Goal: Information Seeking & Learning: Learn about a topic

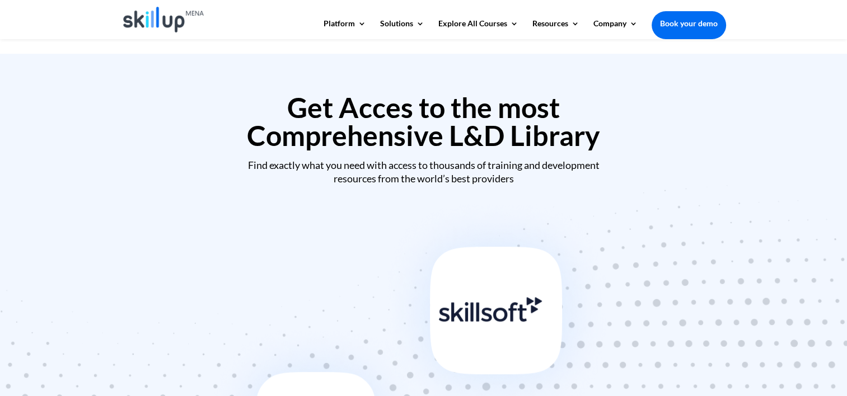
scroll to position [504, 0]
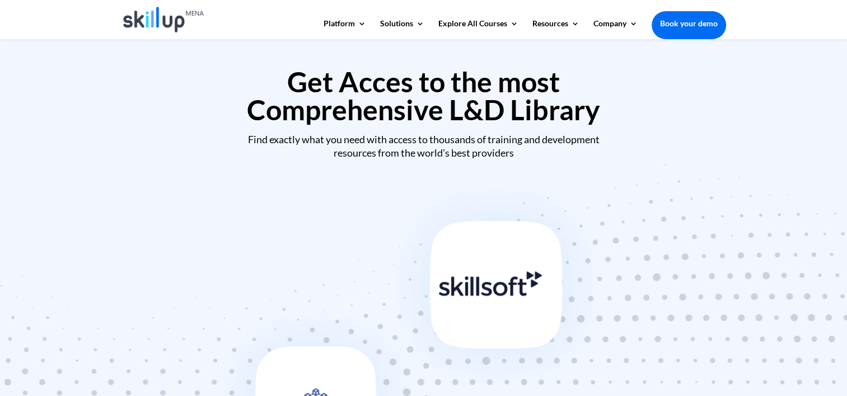
drag, startPoint x: 305, startPoint y: 86, endPoint x: 613, endPoint y: 117, distance: 309.3
click at [613, 117] on h2 "Get Acces to the most Comprehensive L&D Library" at bounding box center [423, 99] width 604 height 62
copy h2 "Get Acces to the most Comprehensive L&D Library"
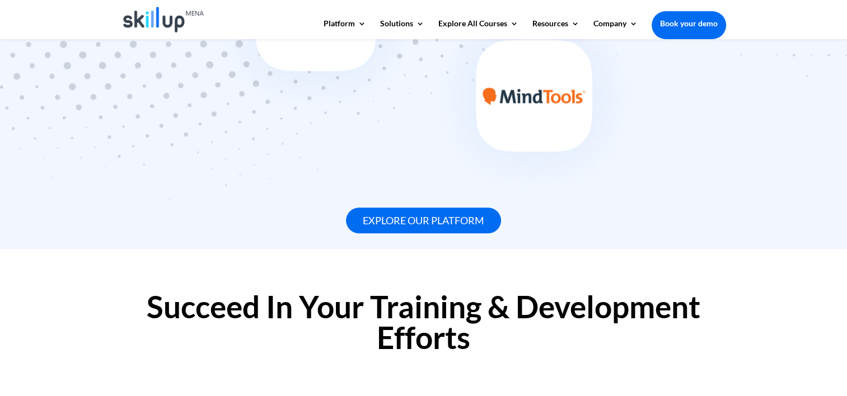
scroll to position [783, 0]
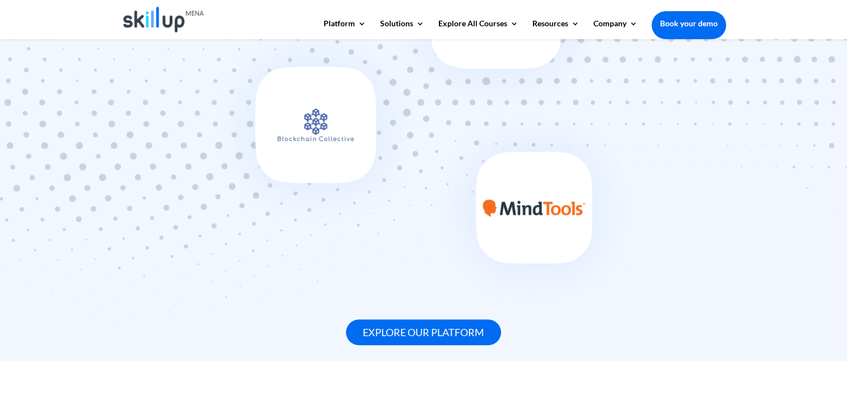
drag, startPoint x: 424, startPoint y: 326, endPoint x: 713, endPoint y: 215, distance: 309.9
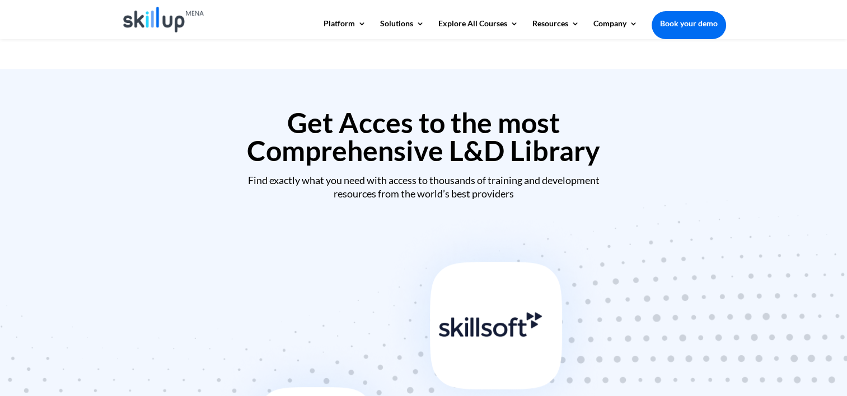
scroll to position [448, 0]
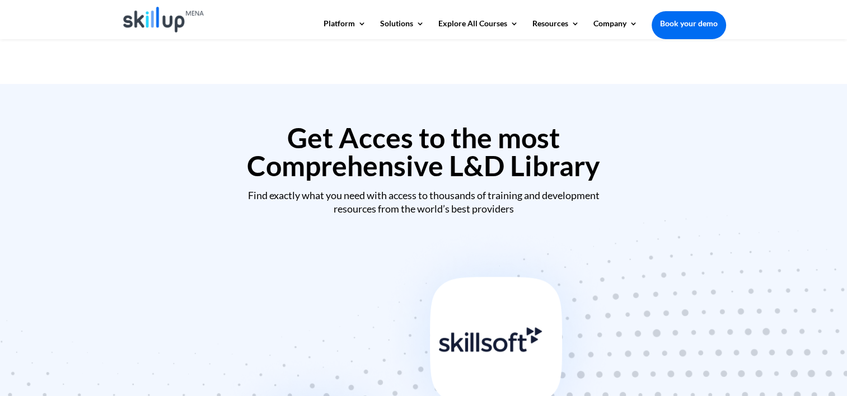
click at [401, 143] on h2 "Get Acces to the most Comprehensive L&D Library" at bounding box center [423, 155] width 604 height 62
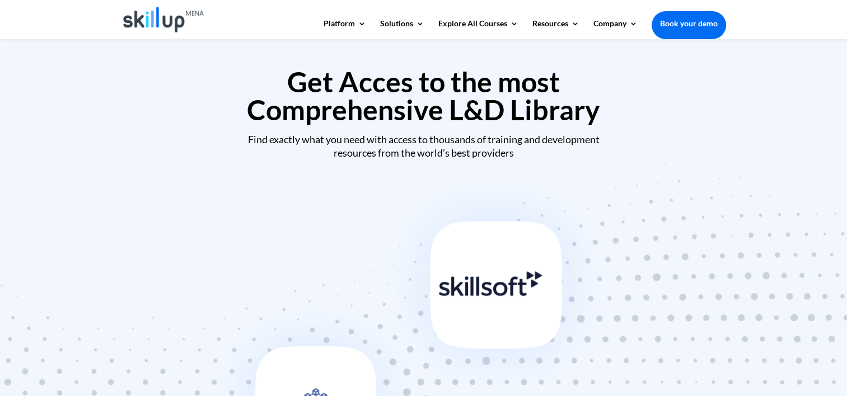
drag, startPoint x: 519, startPoint y: 154, endPoint x: 246, endPoint y: 140, distance: 273.9
click at [246, 140] on div "Find exactly what you need with access to thousands of training and development…" at bounding box center [423, 146] width 604 height 26
copy div "Find exactly what you need with access to thousands of training and development…"
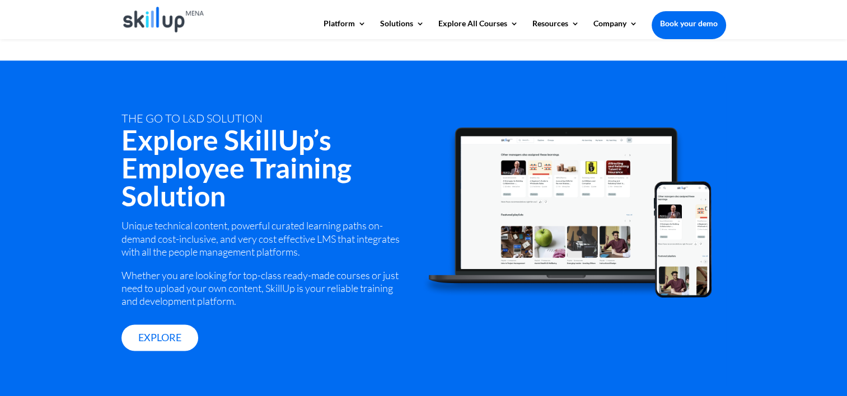
scroll to position [1455, 0]
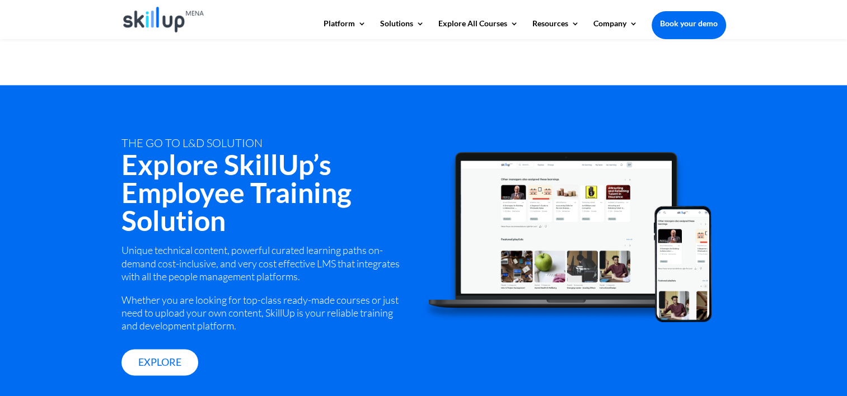
click at [134, 146] on div "tHE GO TO L&D SOLUTION" at bounding box center [263, 143] width 285 height 13
drag, startPoint x: 134, startPoint y: 146, endPoint x: 266, endPoint y: 142, distance: 131.6
click at [266, 142] on div "tHE GO TO L&D SOLUTION" at bounding box center [263, 143] width 285 height 13
drag, startPoint x: 266, startPoint y: 142, endPoint x: 313, endPoint y: 168, distance: 54.1
click at [313, 168] on h2 "Explore SkillUp’s Employee Training Solution" at bounding box center [263, 196] width 285 height 90
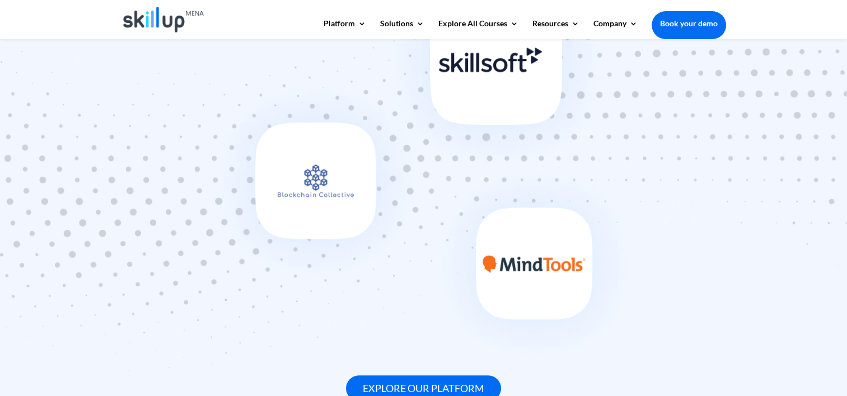
scroll to position [671, 0]
